Goal: Transaction & Acquisition: Purchase product/service

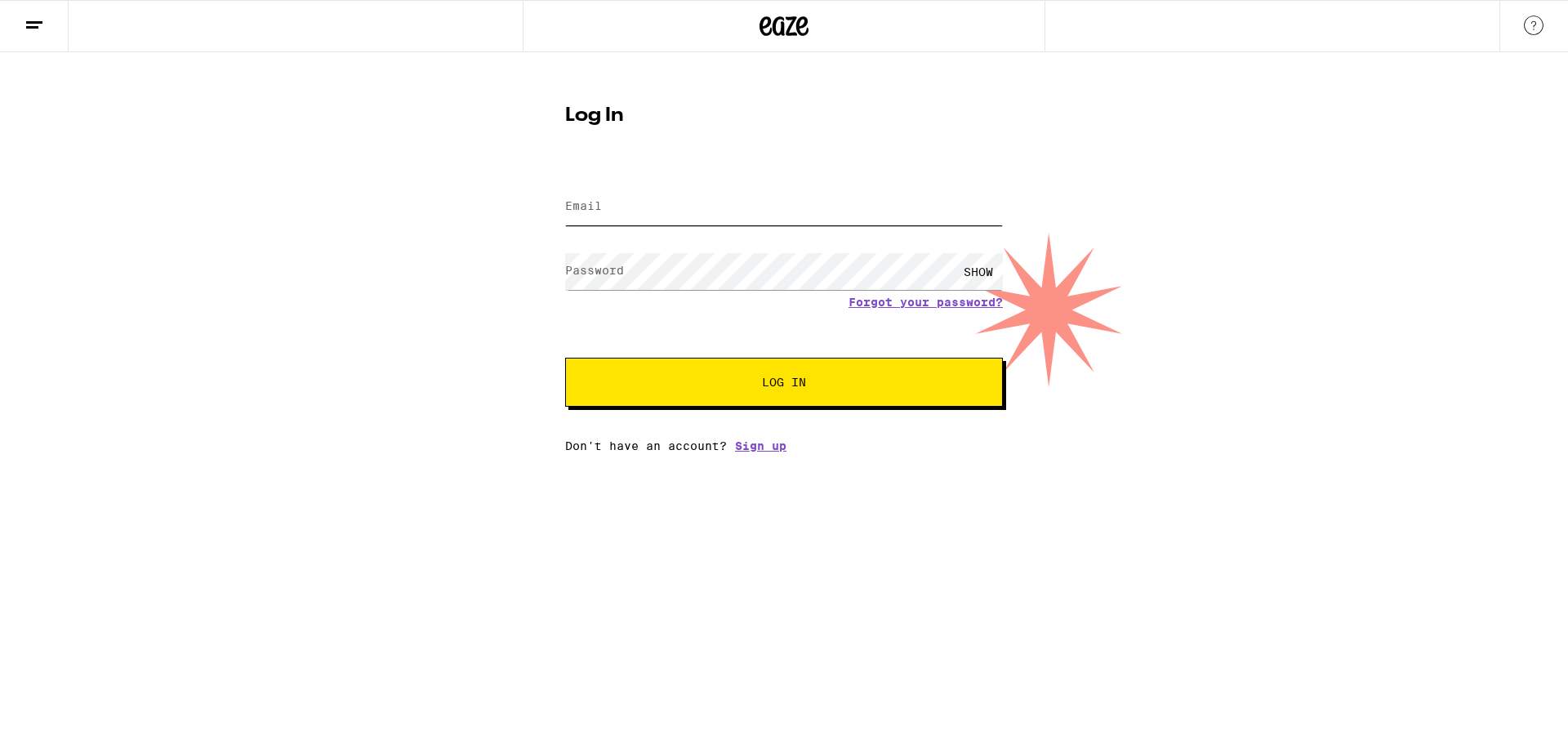
click at [691, 208] on input "Email" at bounding box center [784, 207] width 438 height 37
type input "[EMAIL_ADDRESS][DOMAIN_NAME]"
click at [795, 388] on span "Log In" at bounding box center [784, 382] width 45 height 12
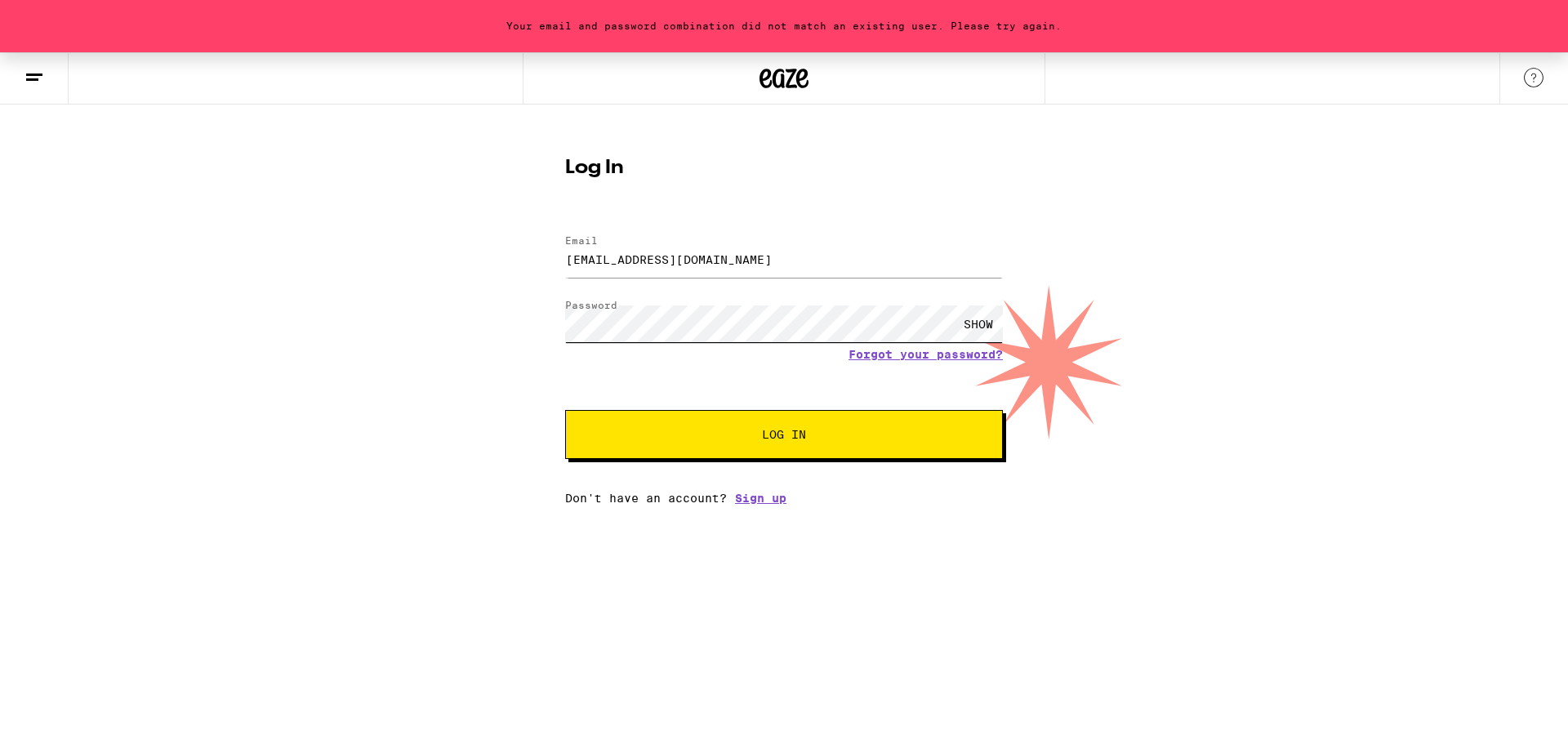
click at [443, 322] on div "Your email and password combination did not match an existing user. Please try …" at bounding box center [784, 278] width 1568 height 452
click at [794, 433] on span "Log In" at bounding box center [784, 434] width 45 height 12
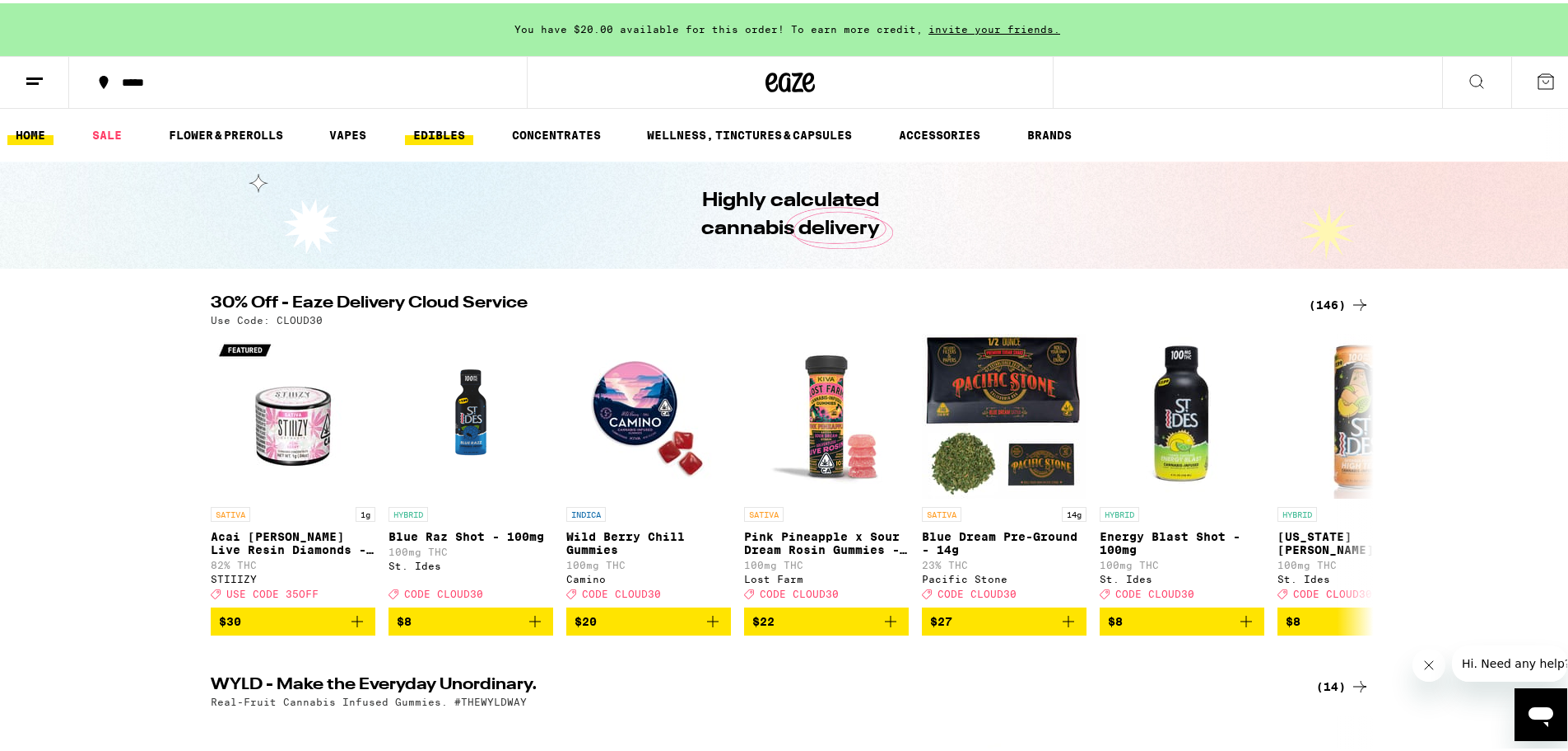
drag, startPoint x: 443, startPoint y: 126, endPoint x: 451, endPoint y: 130, distance: 8.9
click at [443, 126] on link "EDIBLES" at bounding box center [439, 132] width 68 height 20
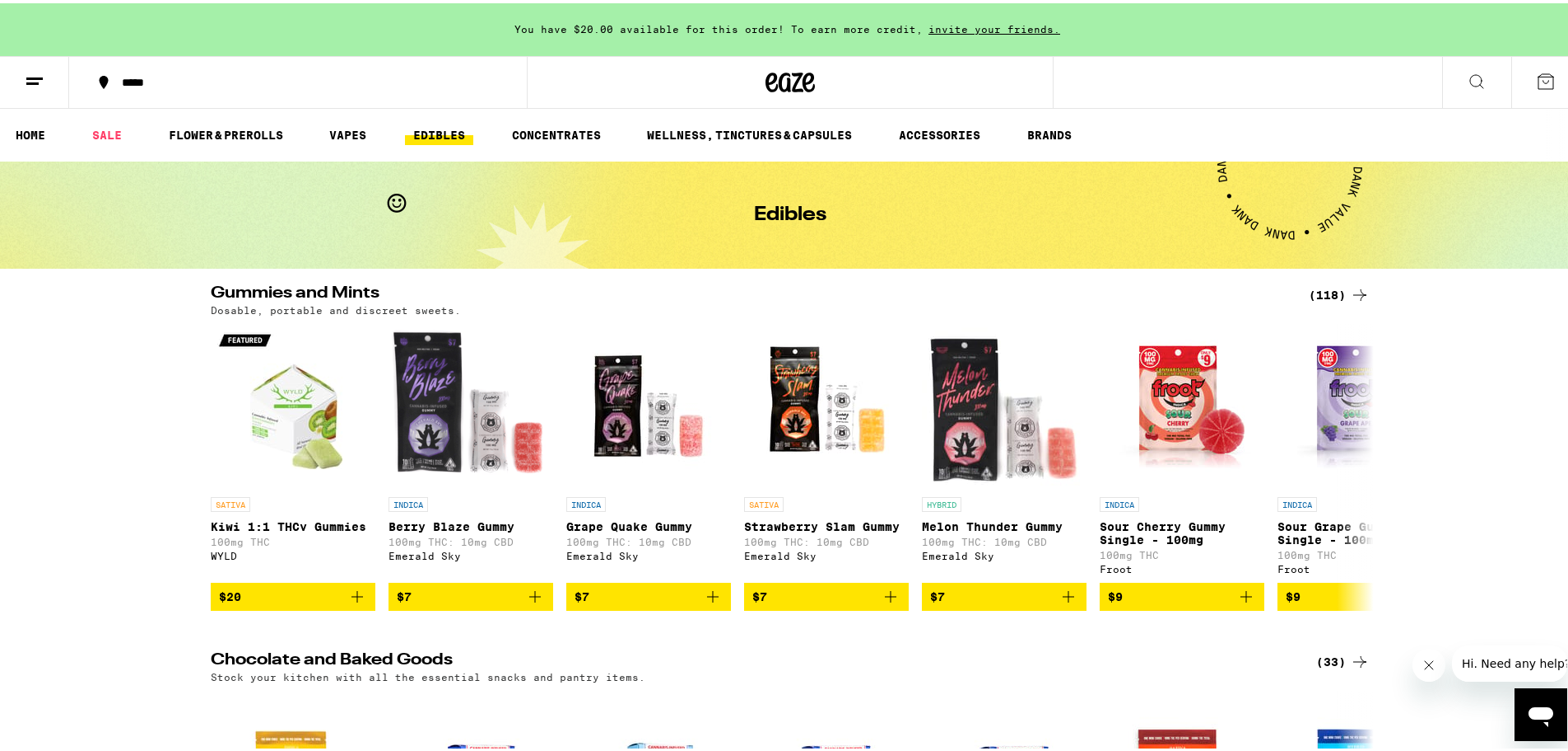
click at [144, 77] on div "*****" at bounding box center [306, 79] width 385 height 12
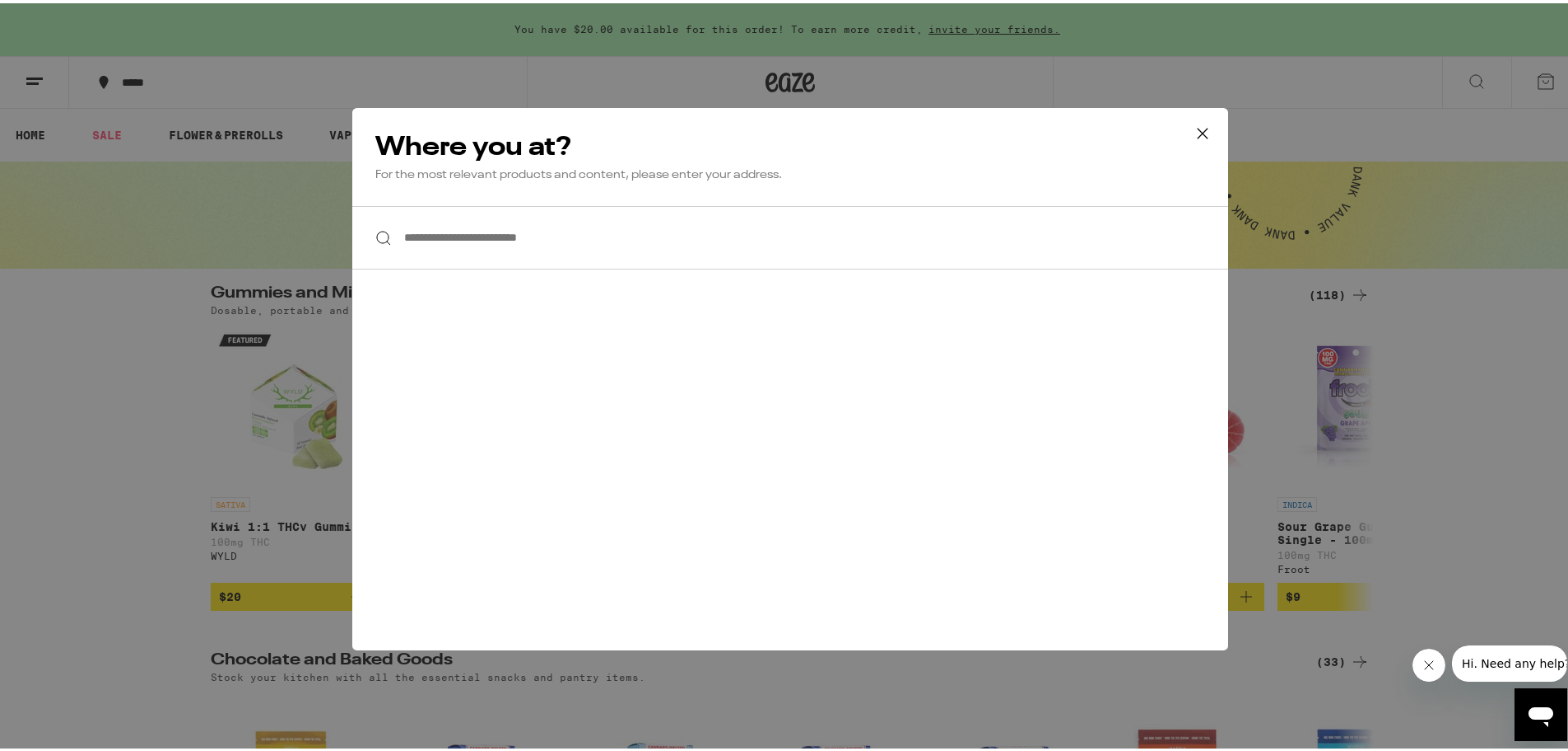
click at [680, 247] on input "**********" at bounding box center [790, 235] width 876 height 64
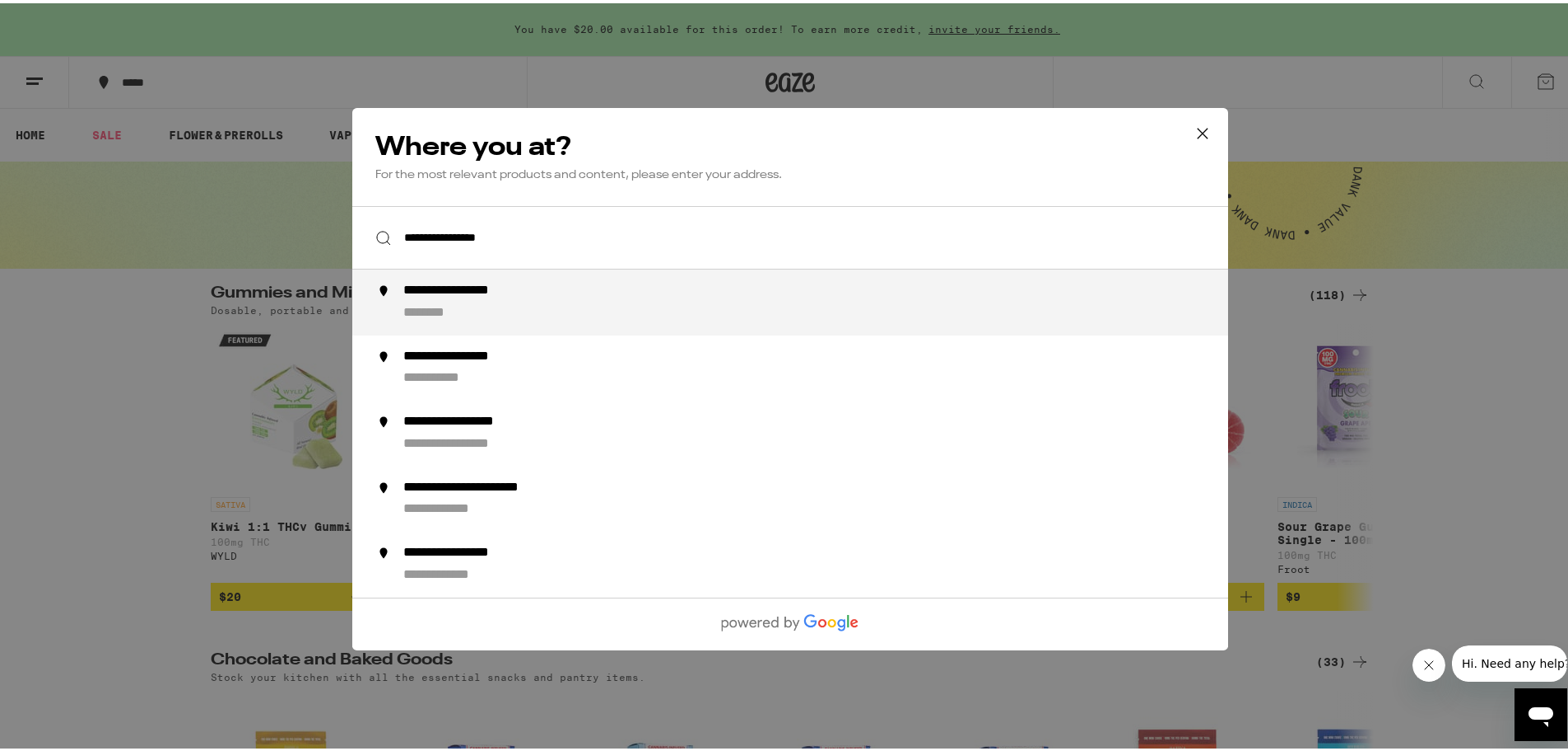
click at [519, 299] on div "**********" at bounding box center [822, 300] width 839 height 40
type input "**********"
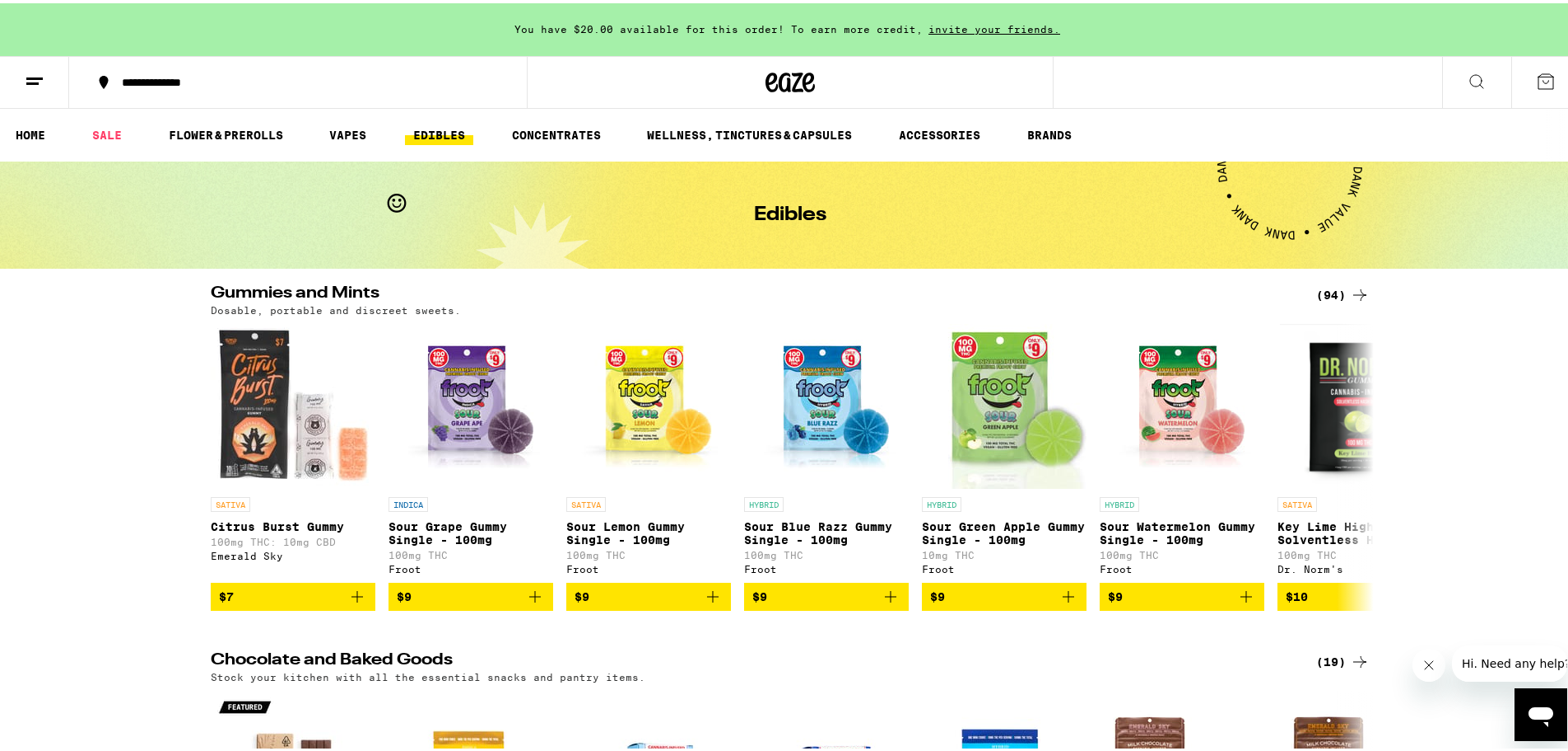
click at [453, 126] on link "EDIBLES" at bounding box center [439, 132] width 68 height 20
click at [1323, 289] on div "(94)" at bounding box center [1343, 292] width 54 height 20
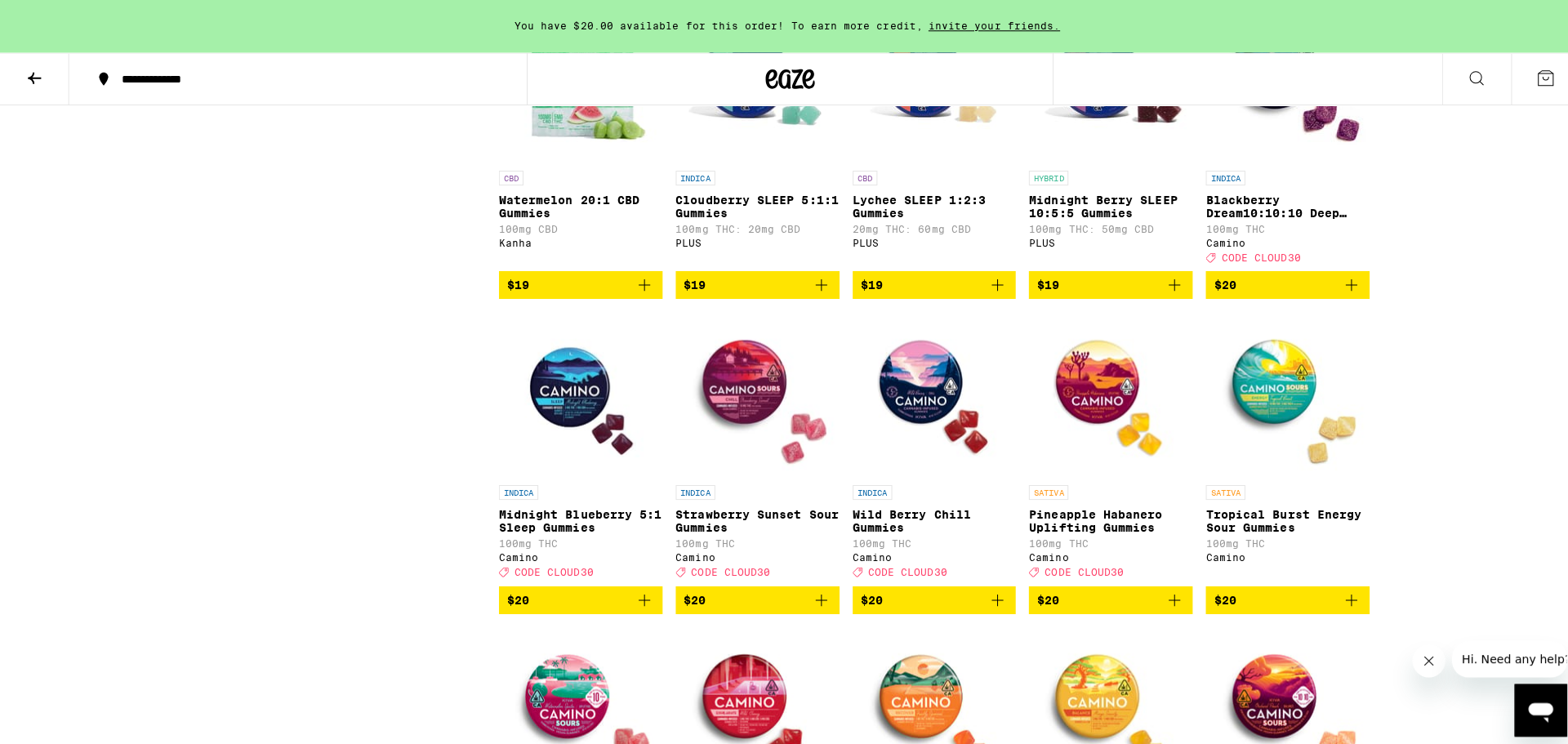
scroll to position [2856, 0]
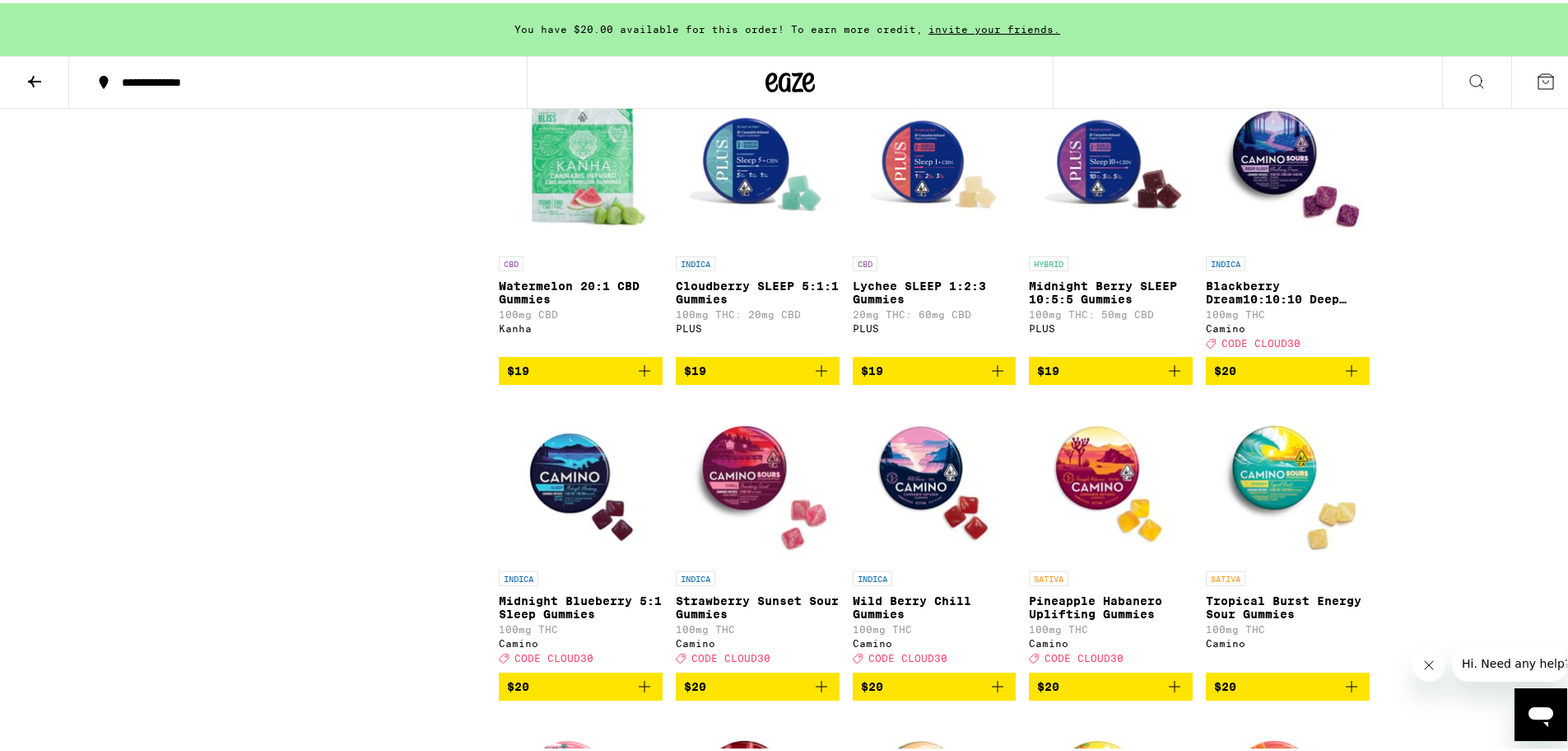
click at [1344, 377] on icon "Add to bag" at bounding box center [1352, 368] width 20 height 20
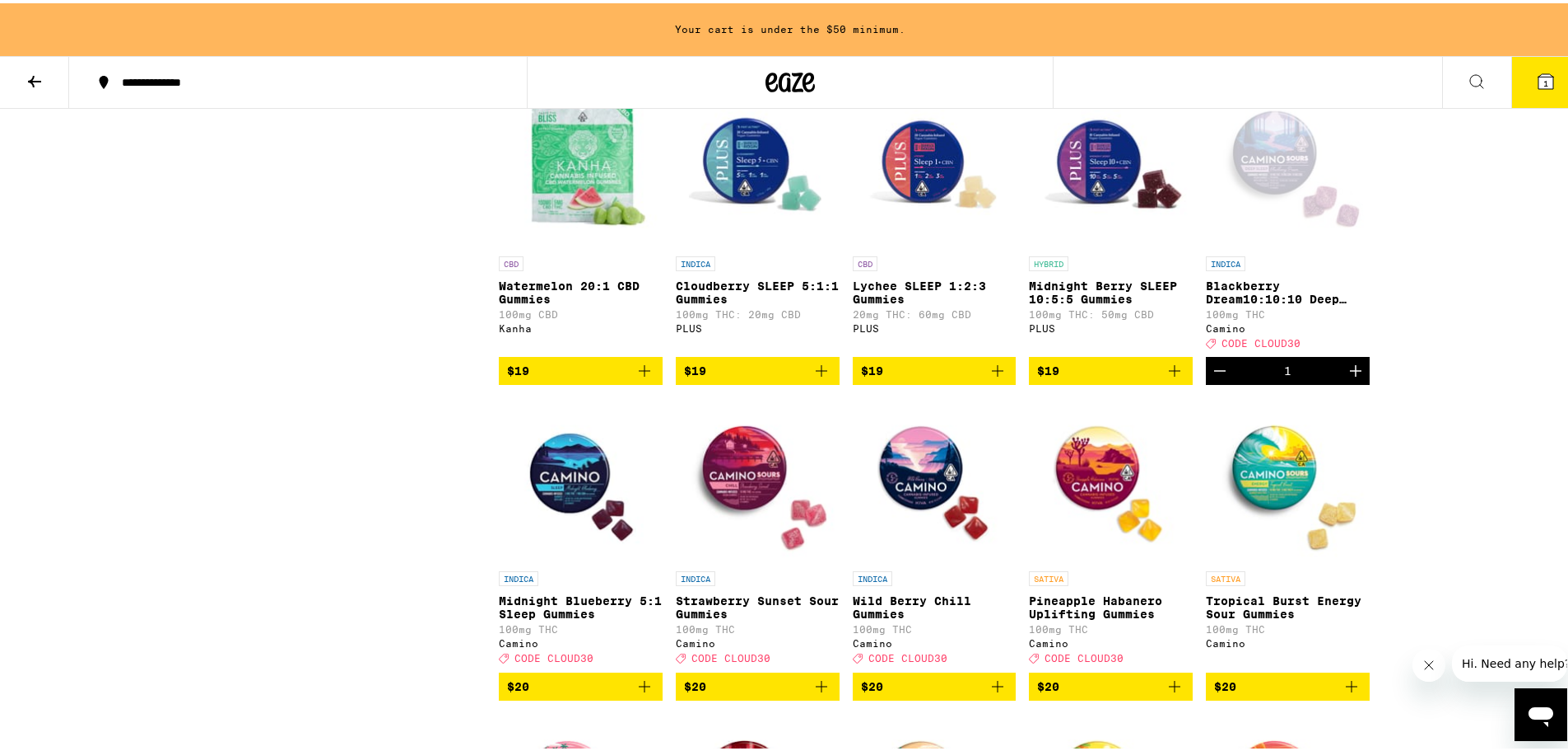
click at [1347, 377] on icon "Increment" at bounding box center [1356, 368] width 20 height 20
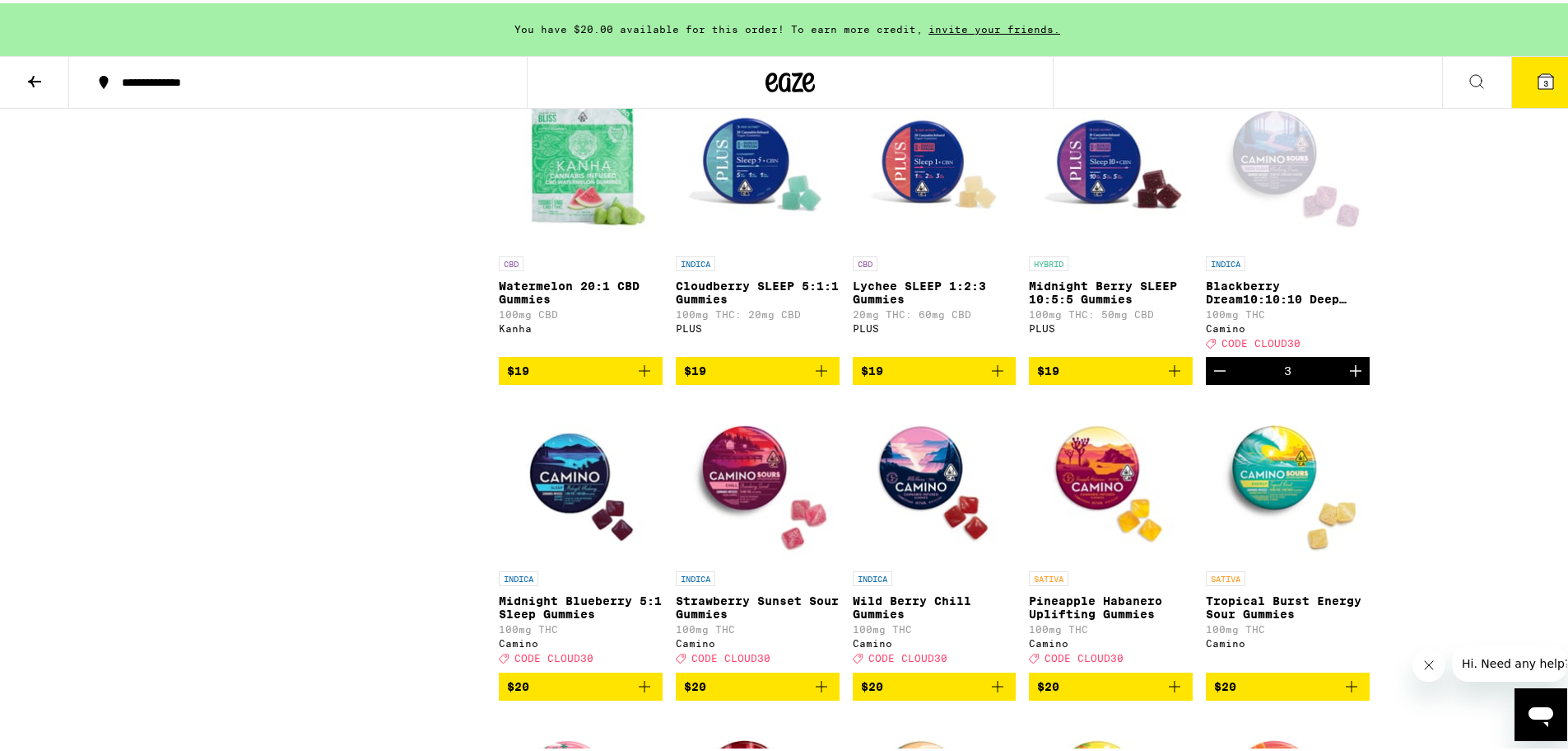
click at [1347, 377] on icon "Increment" at bounding box center [1356, 368] width 20 height 20
click at [1539, 74] on icon at bounding box center [1546, 78] width 15 height 15
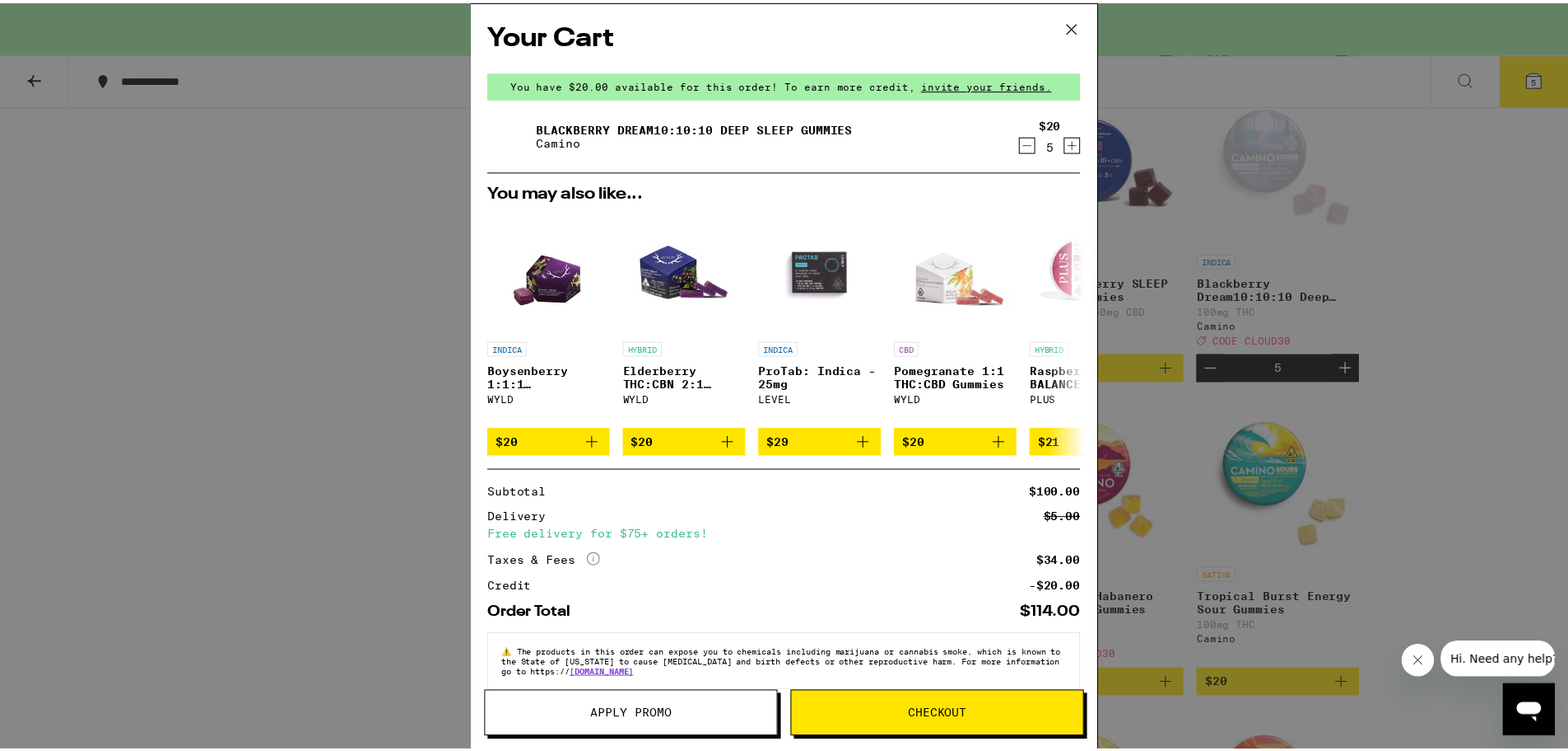
scroll to position [32, 0]
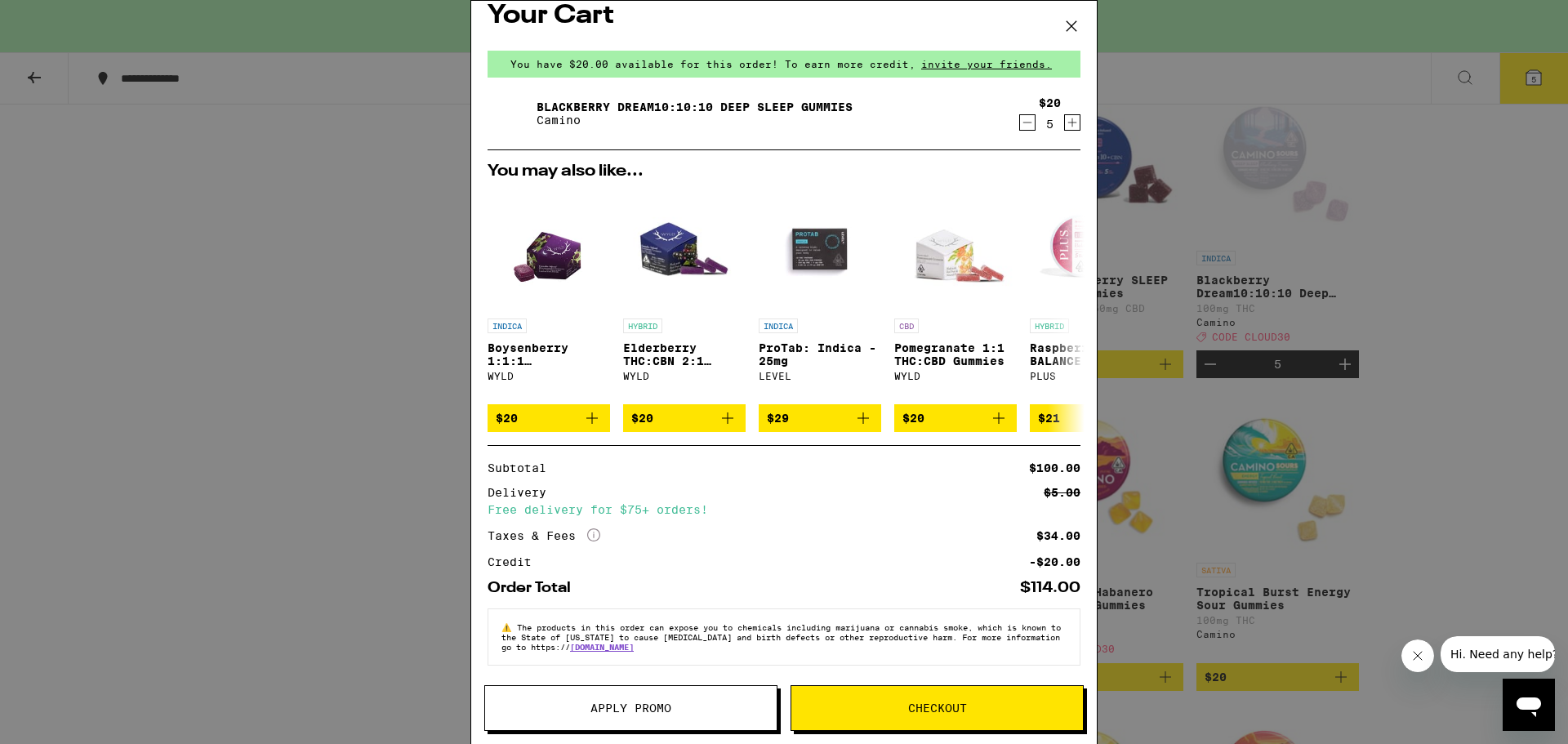
click at [664, 701] on span "Apply Promo" at bounding box center [631, 707] width 81 height 12
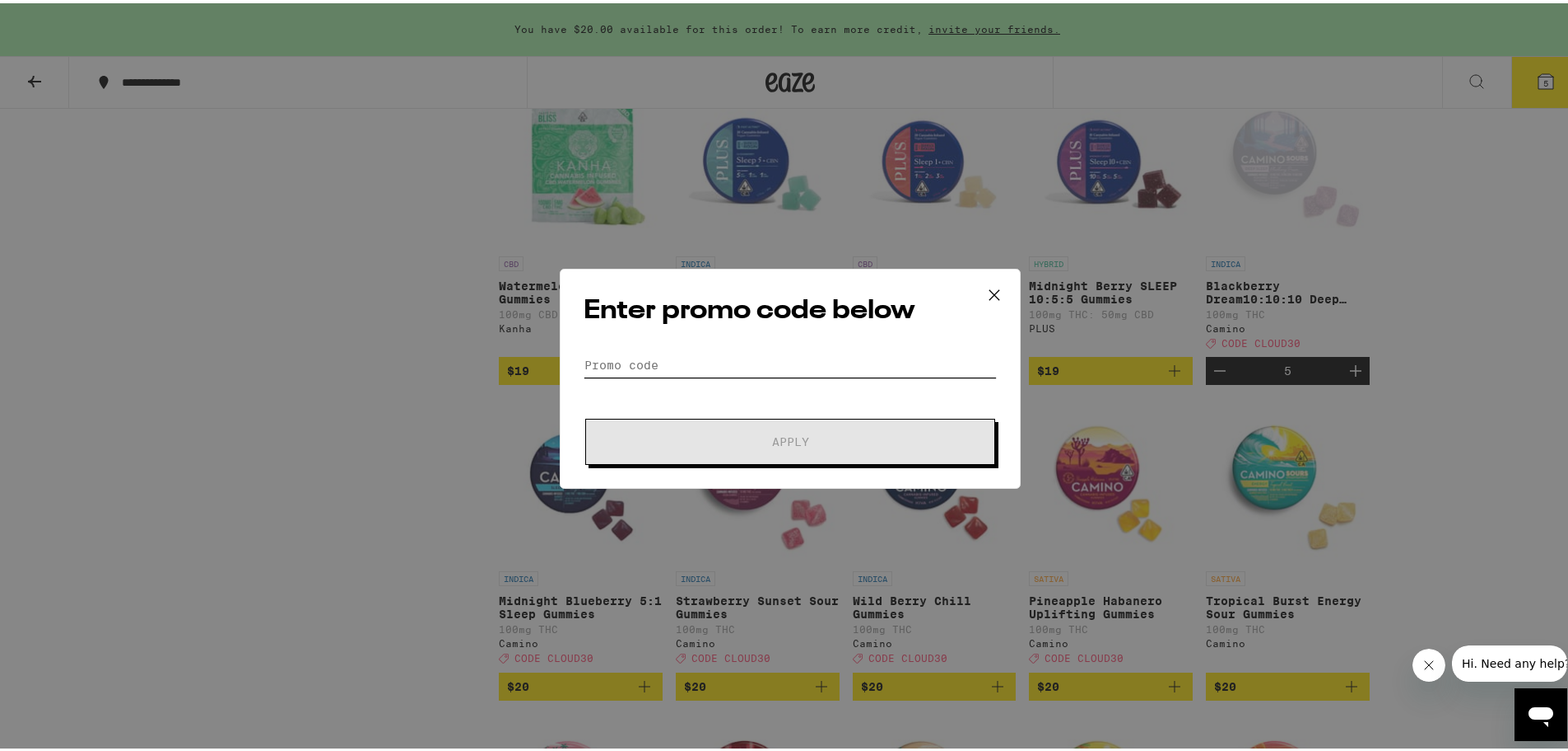
click at [751, 360] on input "Promo Code" at bounding box center [790, 362] width 413 height 25
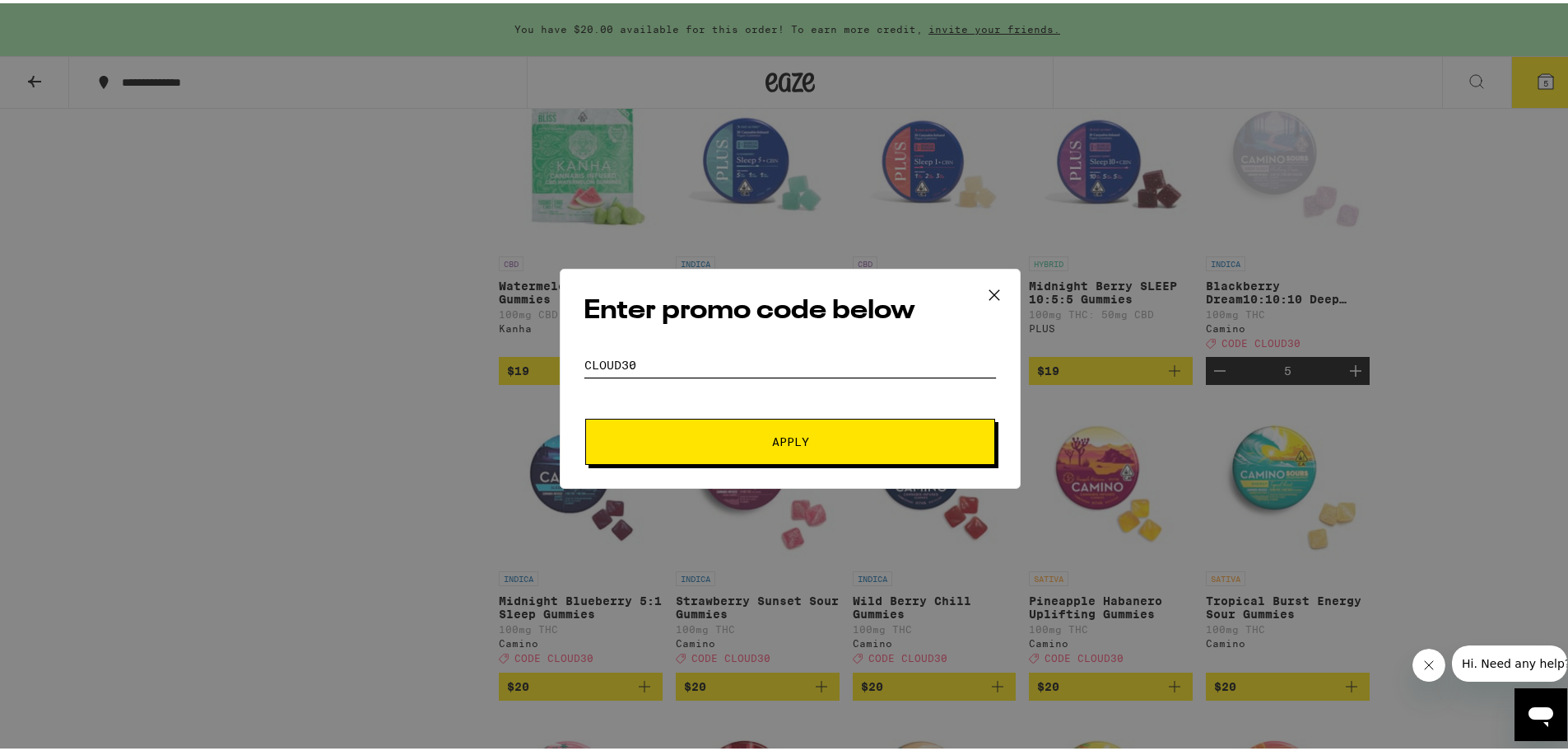
type input "CLOUD30"
click at [794, 437] on span "Apply" at bounding box center [790, 438] width 37 height 12
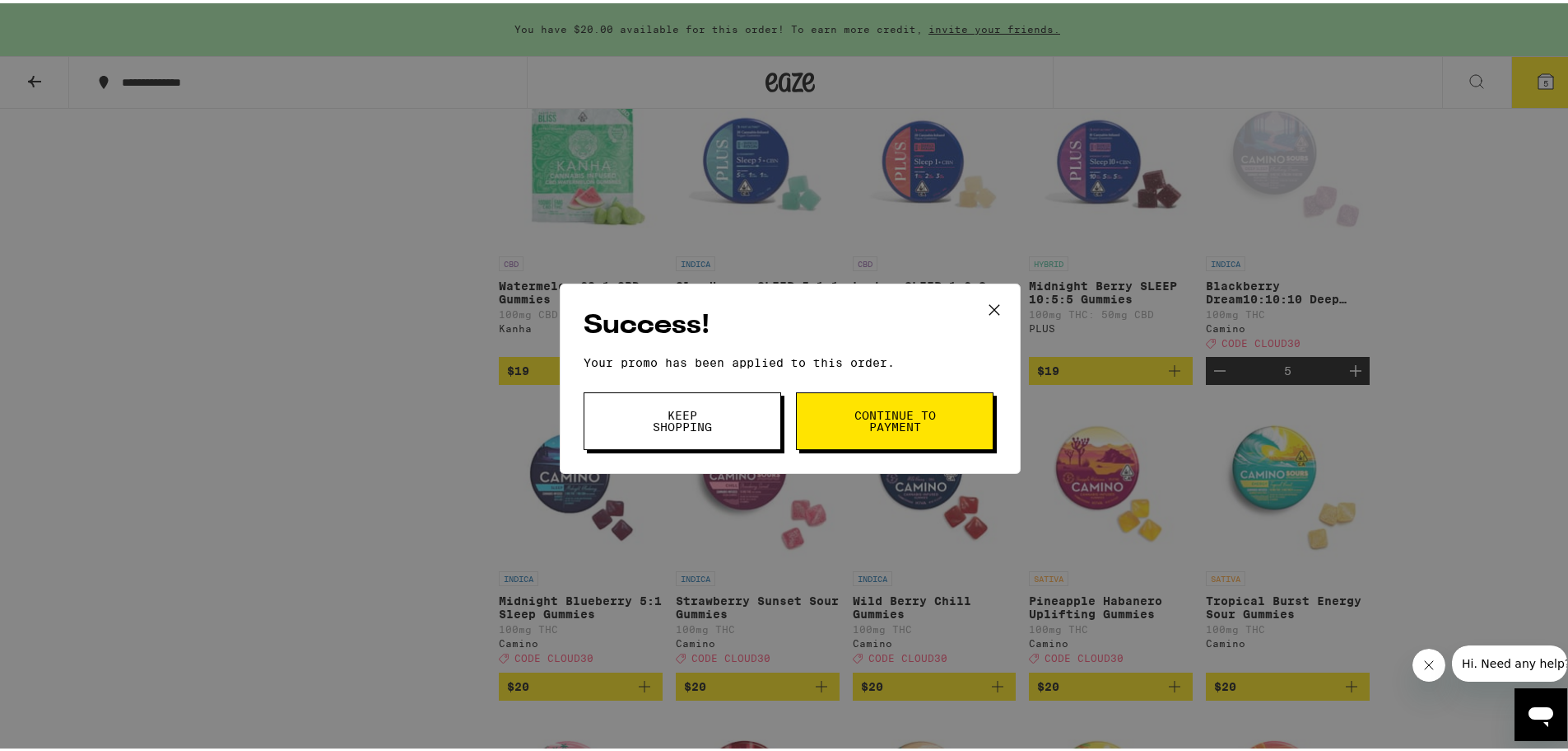
click at [900, 414] on span "Continue to payment" at bounding box center [895, 417] width 84 height 23
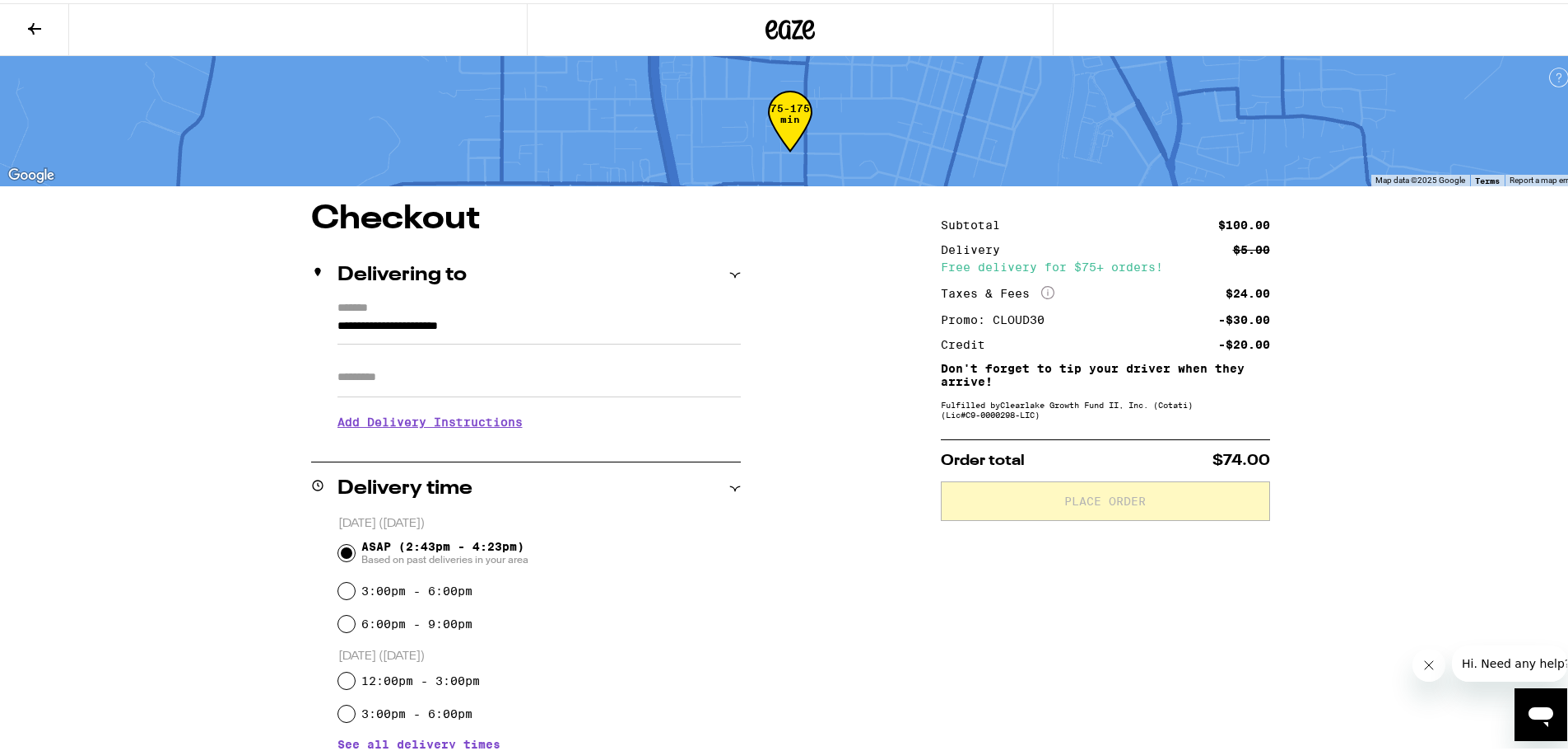
scroll to position [82, 0]
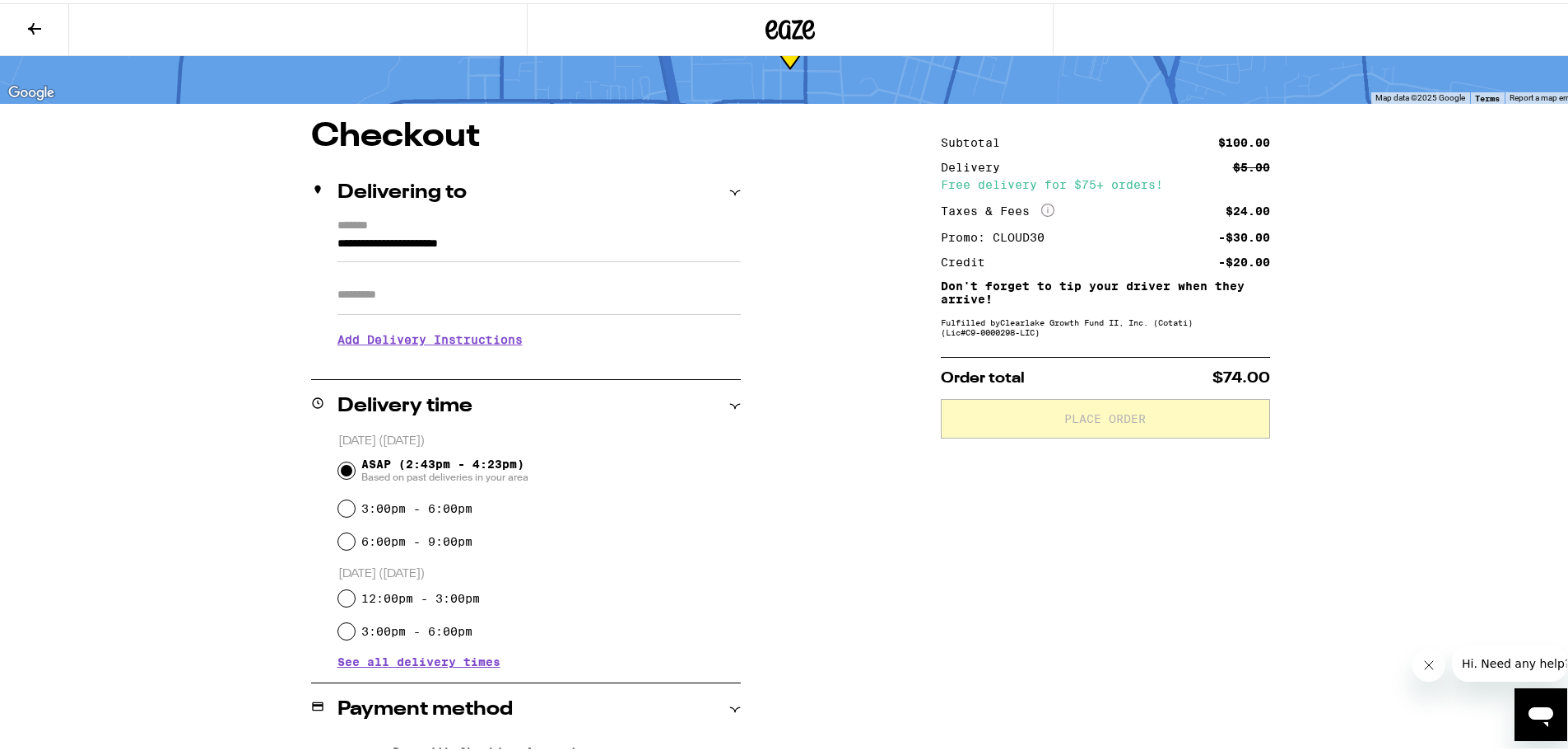
click at [731, 464] on div "ASAP (2:43pm - 4:23pm) Based on past deliveries in your area" at bounding box center [539, 466] width 402 height 43
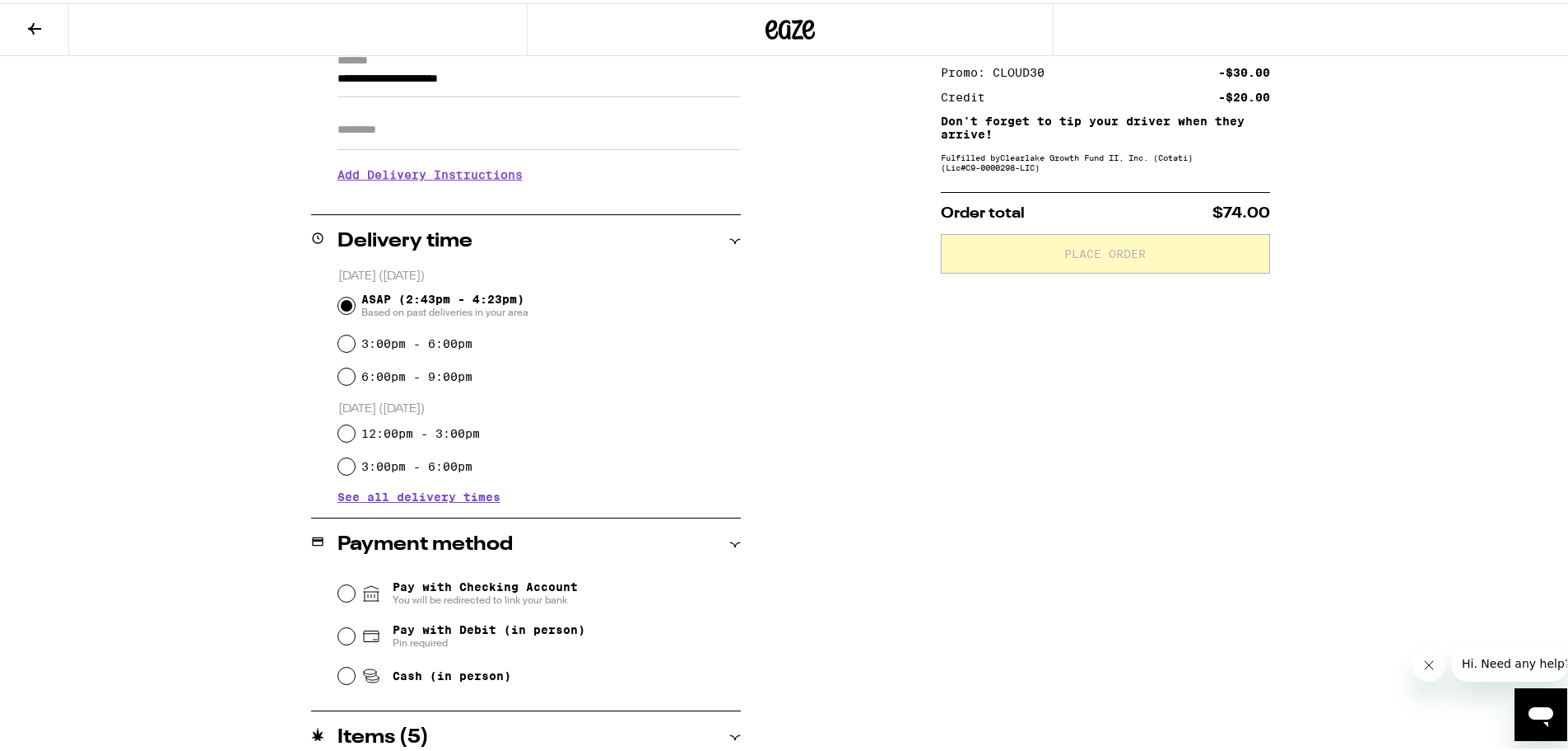
scroll to position [318, 0]
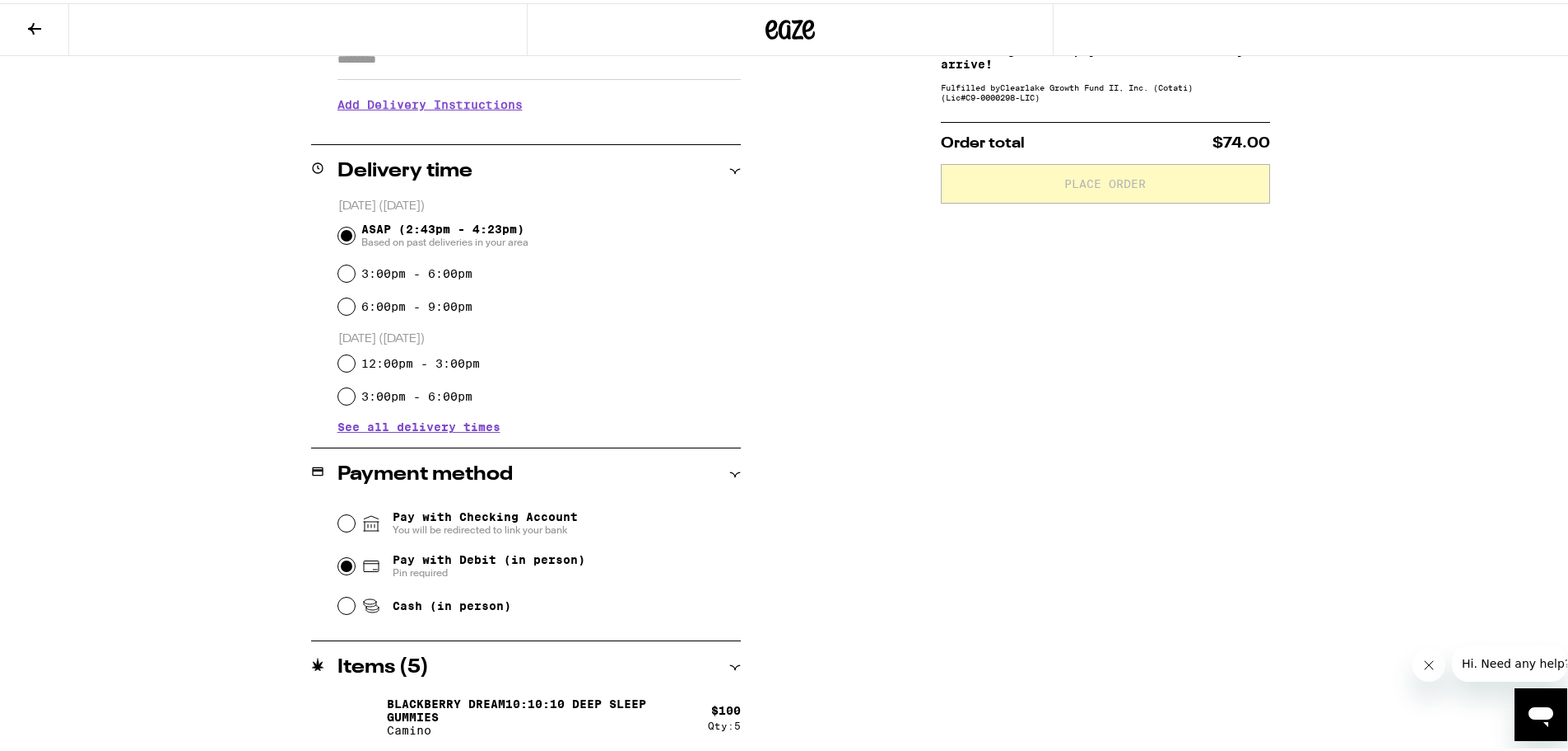
click at [338, 560] on input "Pay with Debit (in person) Pin required" at bounding box center [346, 562] width 16 height 16
radio input "true"
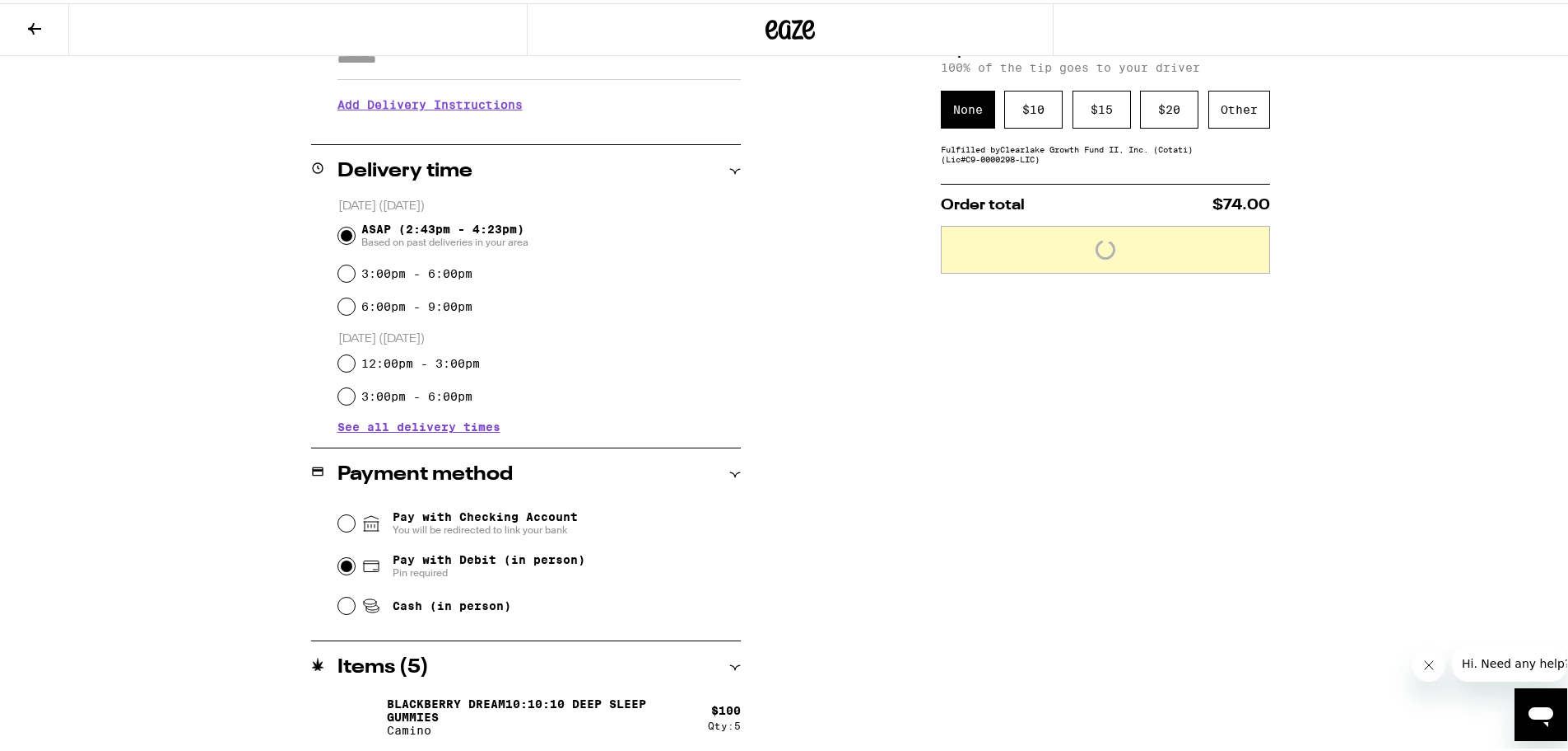
click at [904, 502] on div "**********" at bounding box center [790, 316] width 1186 height 868
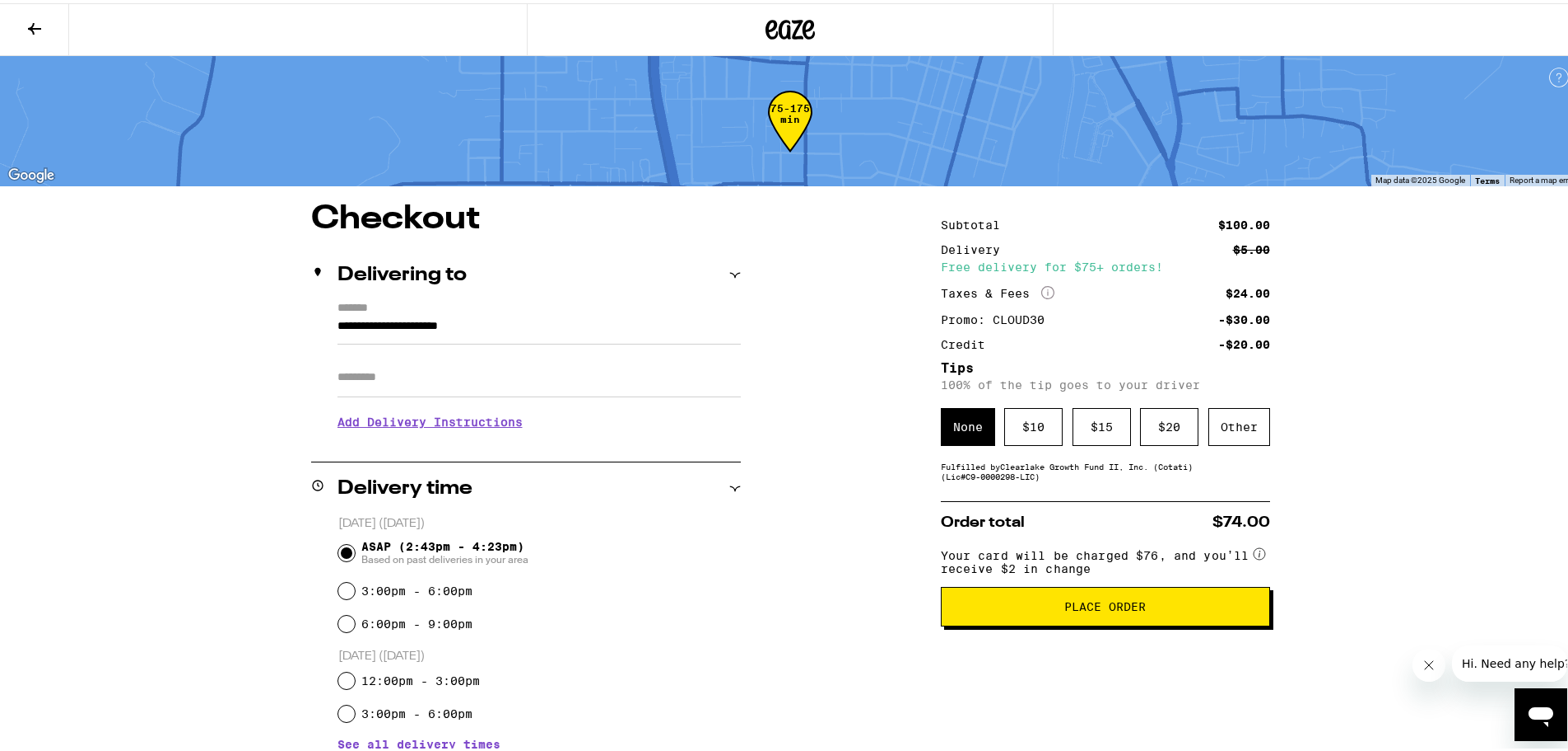
scroll to position [82, 0]
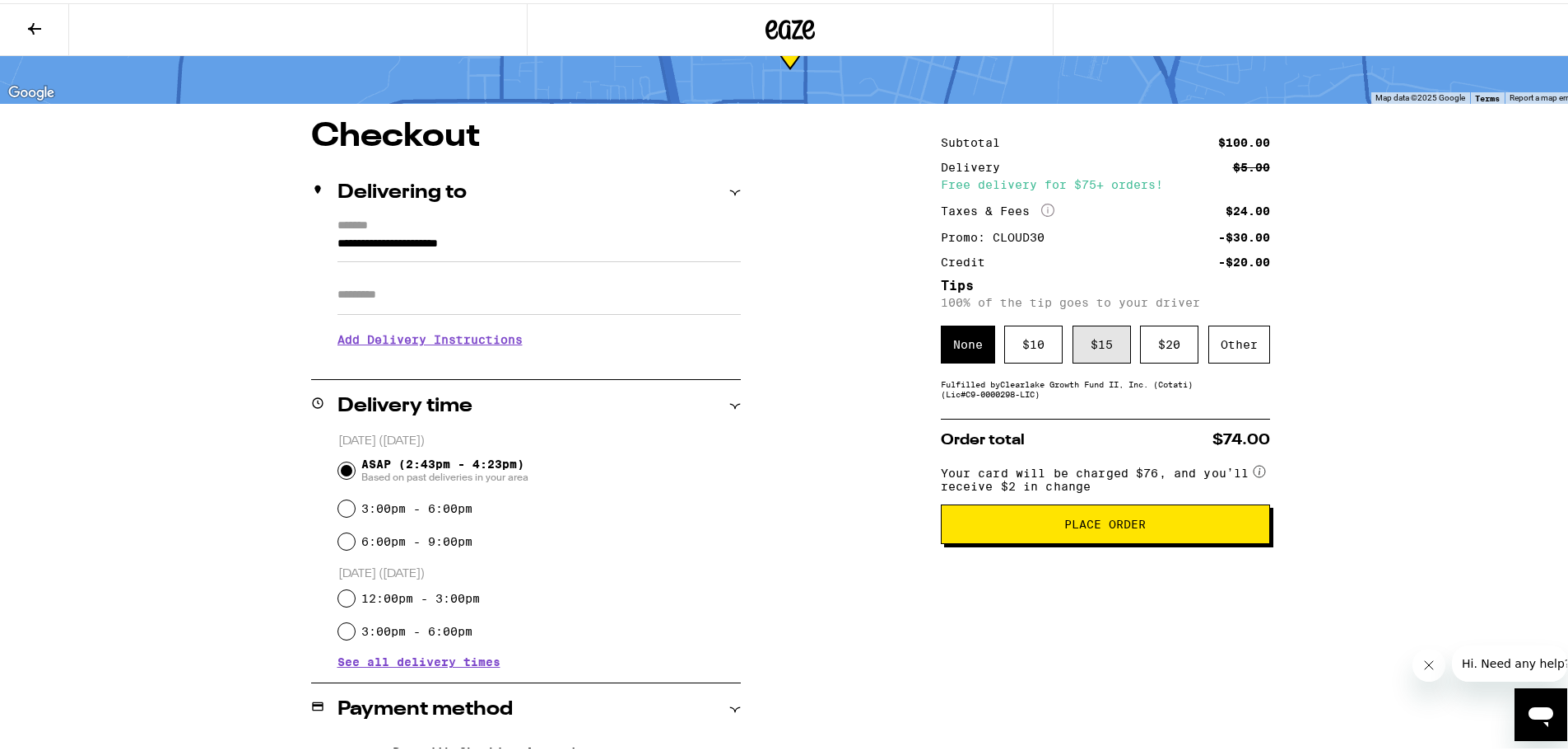
click at [1101, 335] on div "$ 15" at bounding box center [1102, 342] width 59 height 38
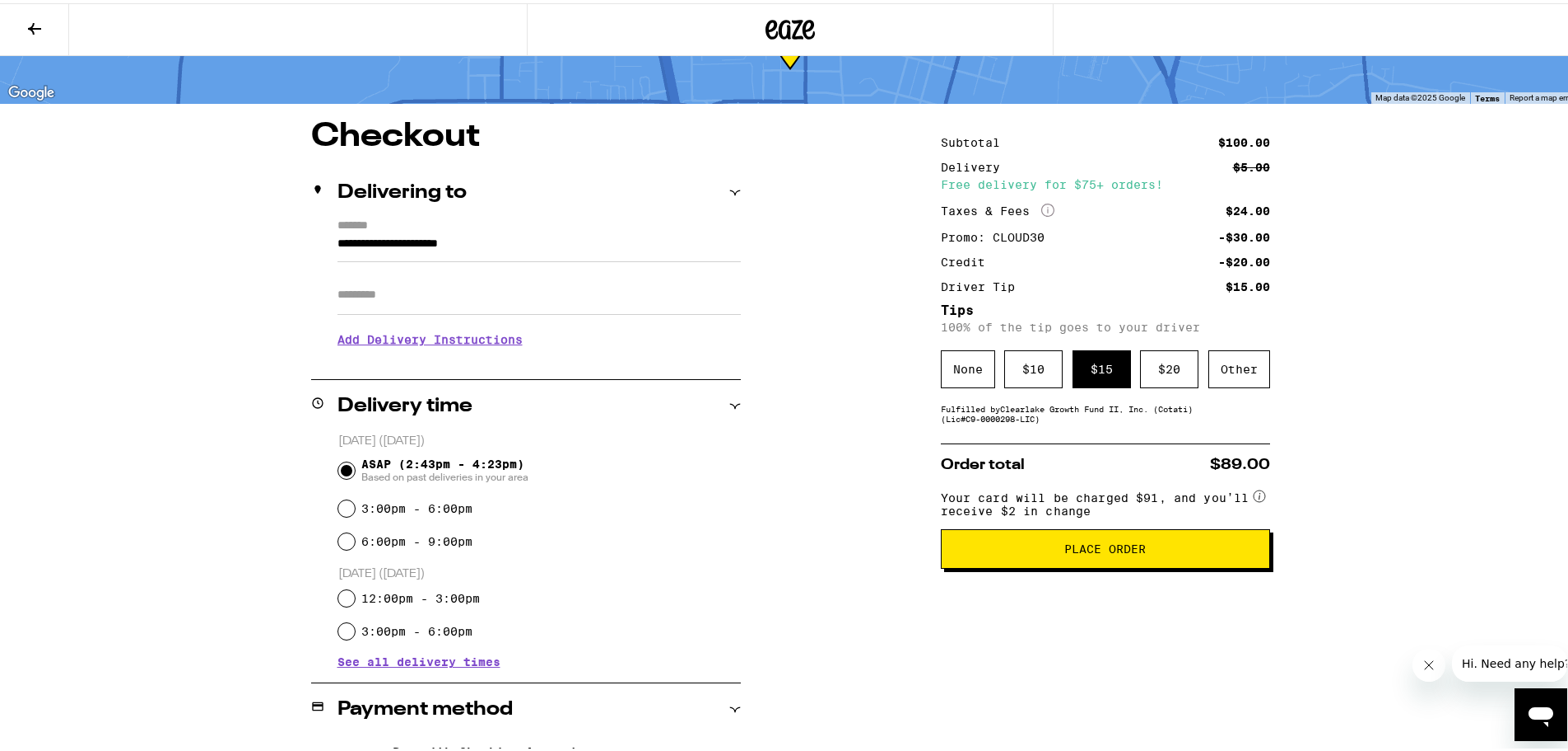
click at [1105, 547] on span "Place Order" at bounding box center [1106, 545] width 82 height 12
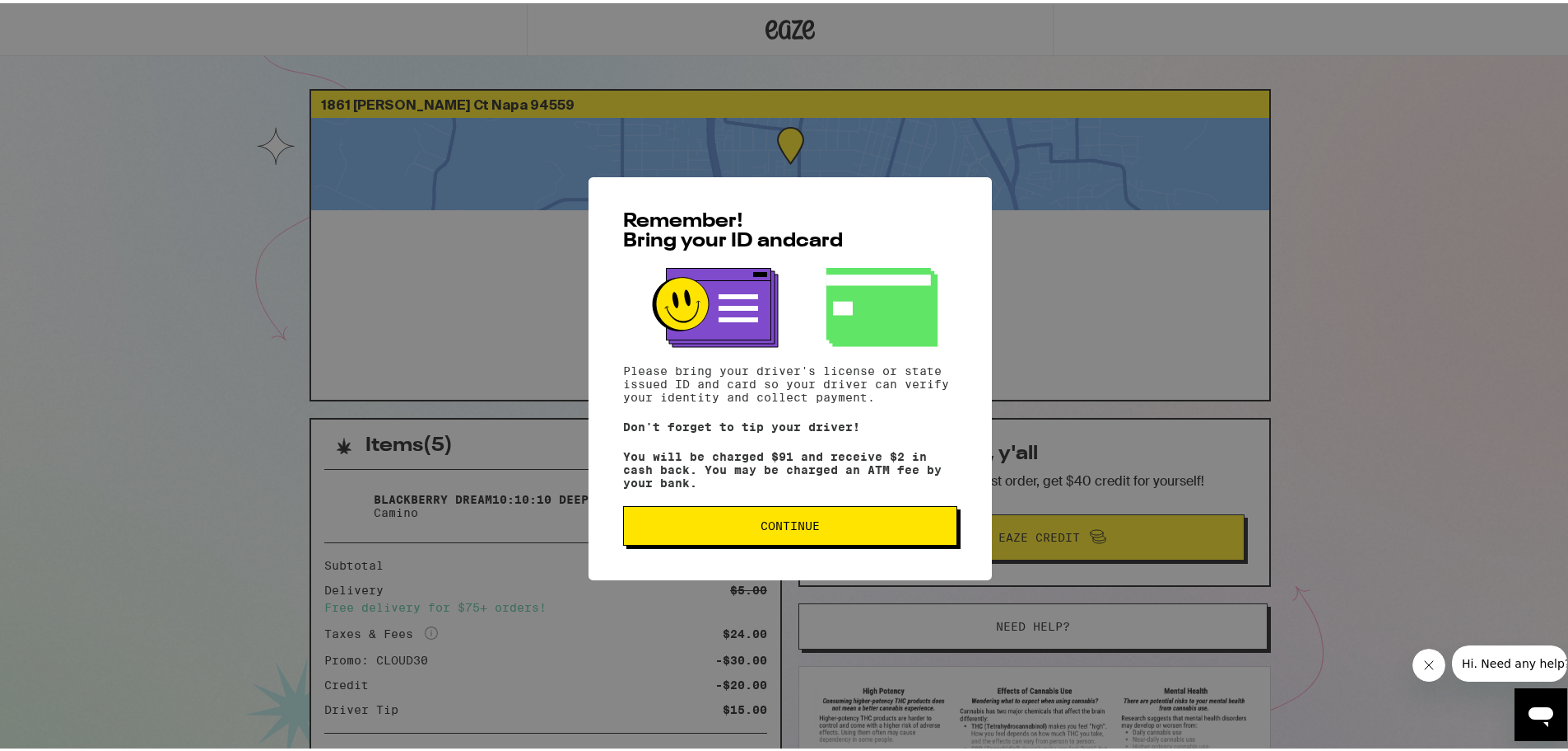
click at [791, 525] on span "Continue" at bounding box center [789, 522] width 59 height 12
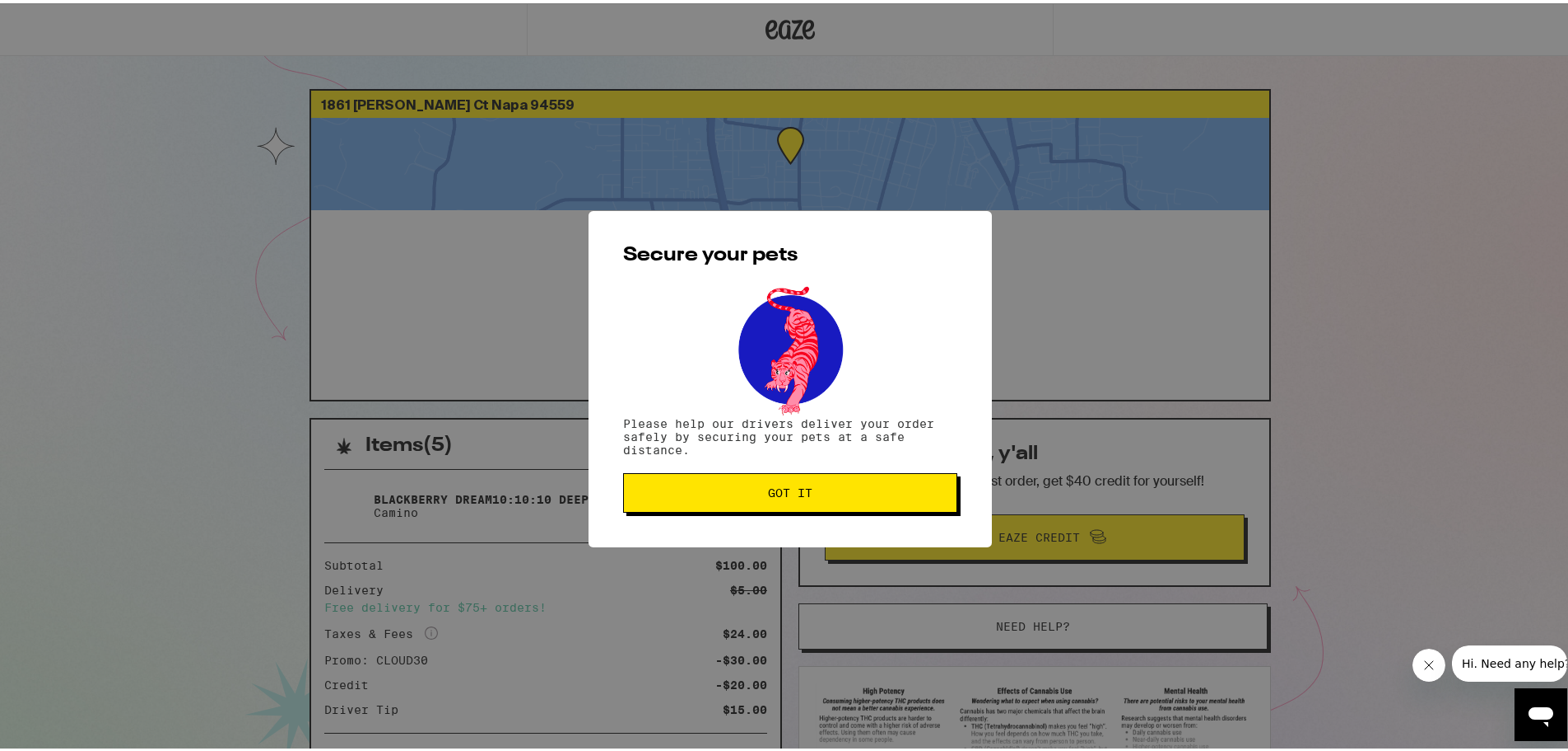
click at [785, 487] on span "Got it" at bounding box center [790, 489] width 45 height 12
